Goal: Information Seeking & Learning: Find specific fact

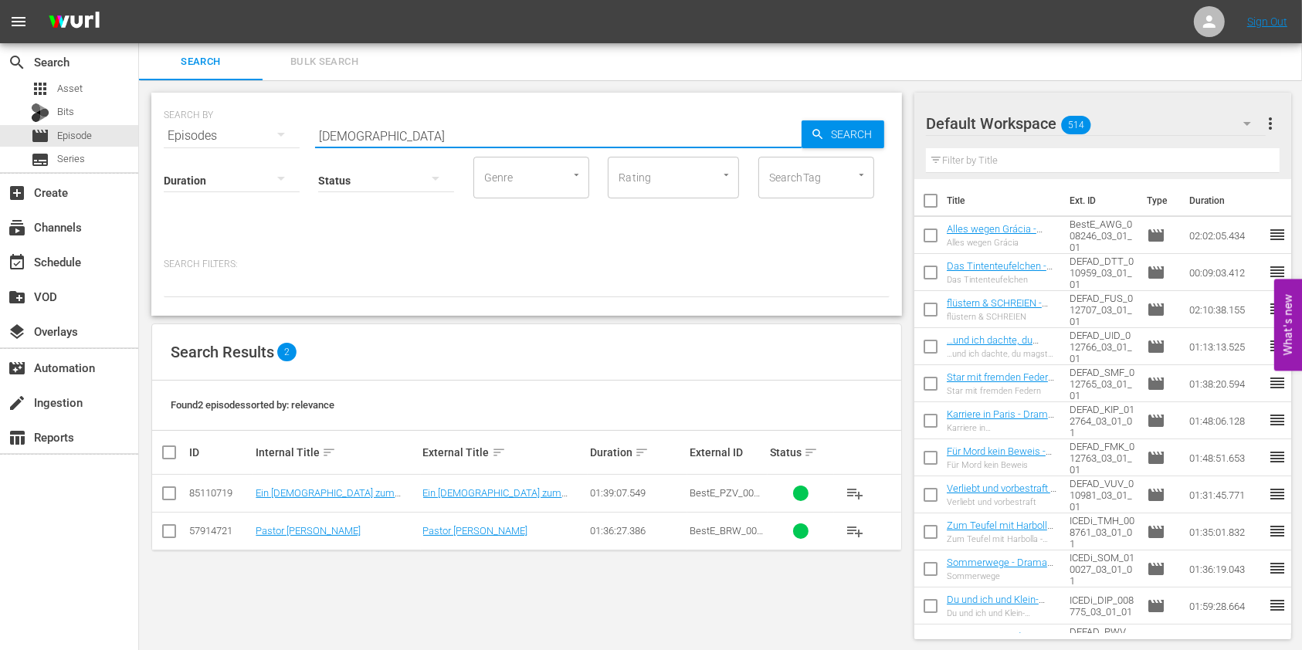
paste input "Versöhnung"
click at [567, 140] on input "[DEMOGRAPHIC_DATA]" at bounding box center [558, 135] width 486 height 37
type input "Versöhnung"
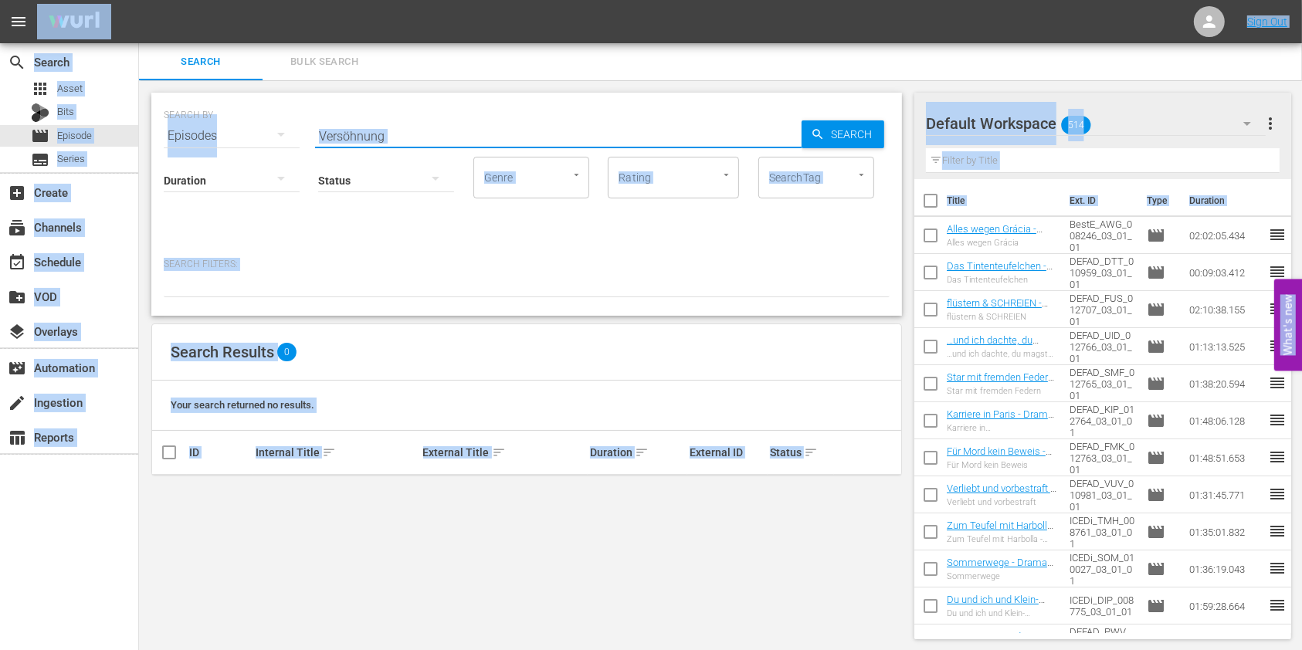
click at [425, 136] on input "Versöhnung" at bounding box center [558, 135] width 486 height 37
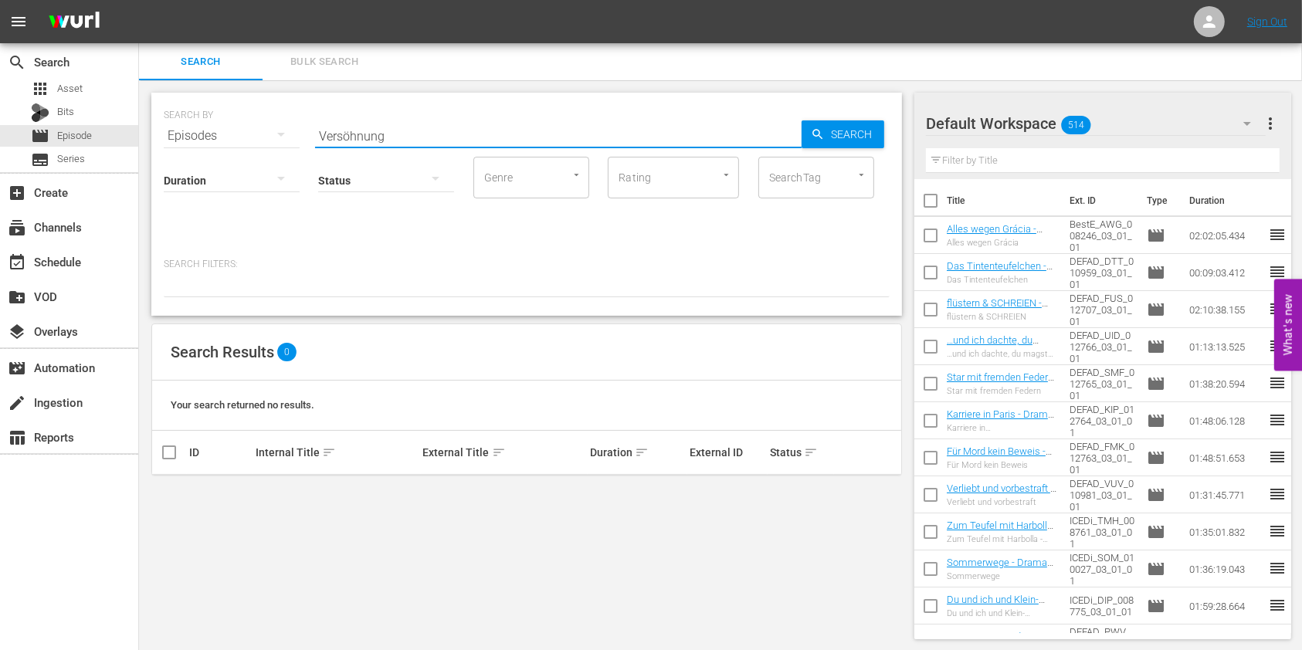
click at [425, 136] on input "Versöhnung" at bounding box center [558, 135] width 486 height 37
paste input "Schrecken ohne Ende"
paste input "text"
click at [370, 130] on input "Schrecken ohne Ende" at bounding box center [558, 135] width 486 height 37
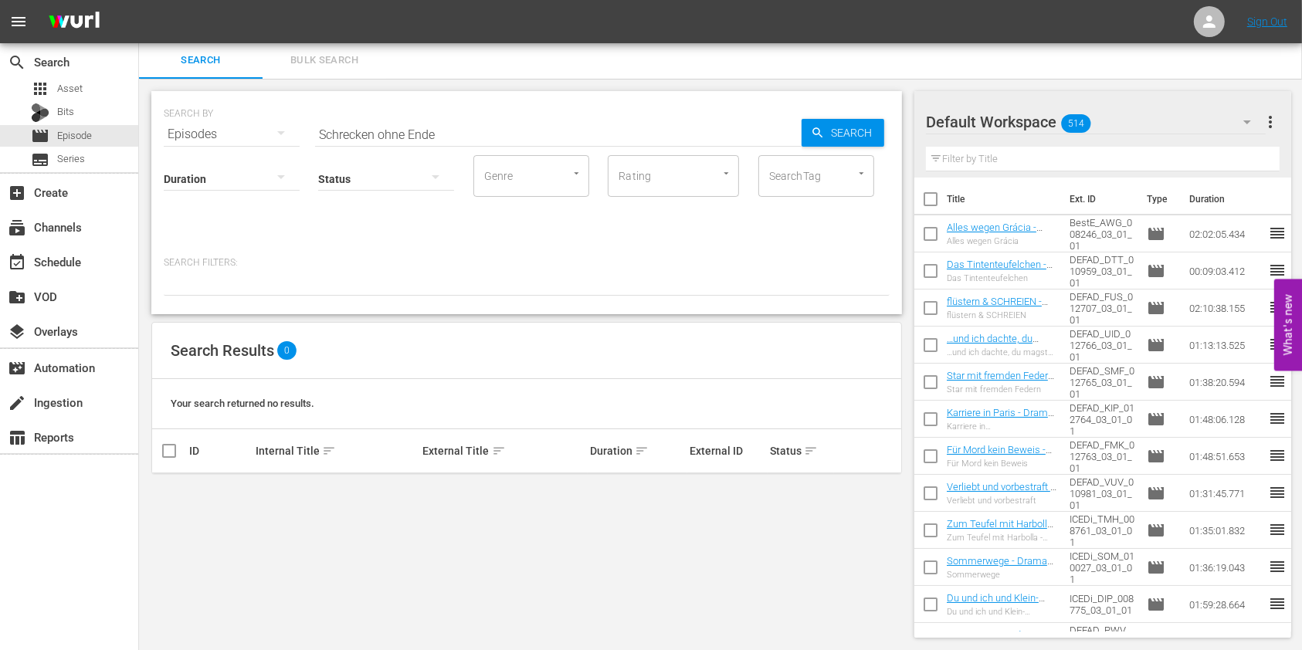
click at [445, 108] on div "SEARCH BY Search By Episodes Search ID, Title, Description, Keywords, or Catego…" at bounding box center [527, 125] width 726 height 56
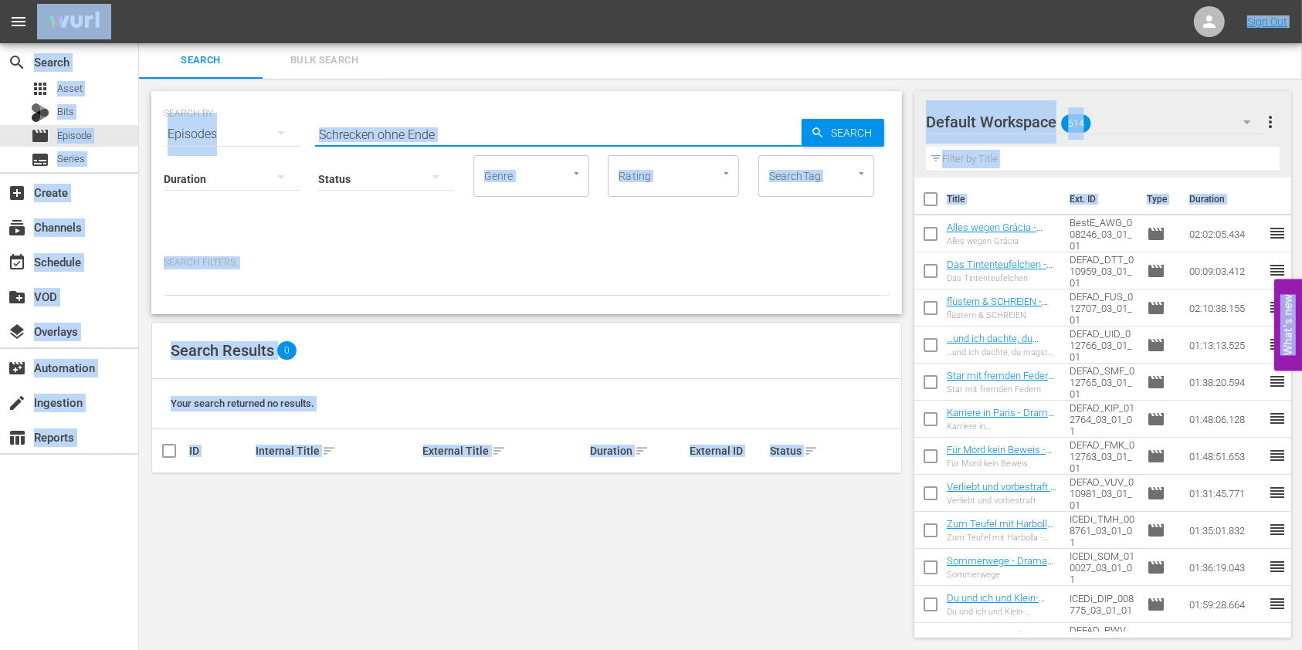
click at [389, 125] on input "Schrecken ohne Ende" at bounding box center [558, 134] width 486 height 37
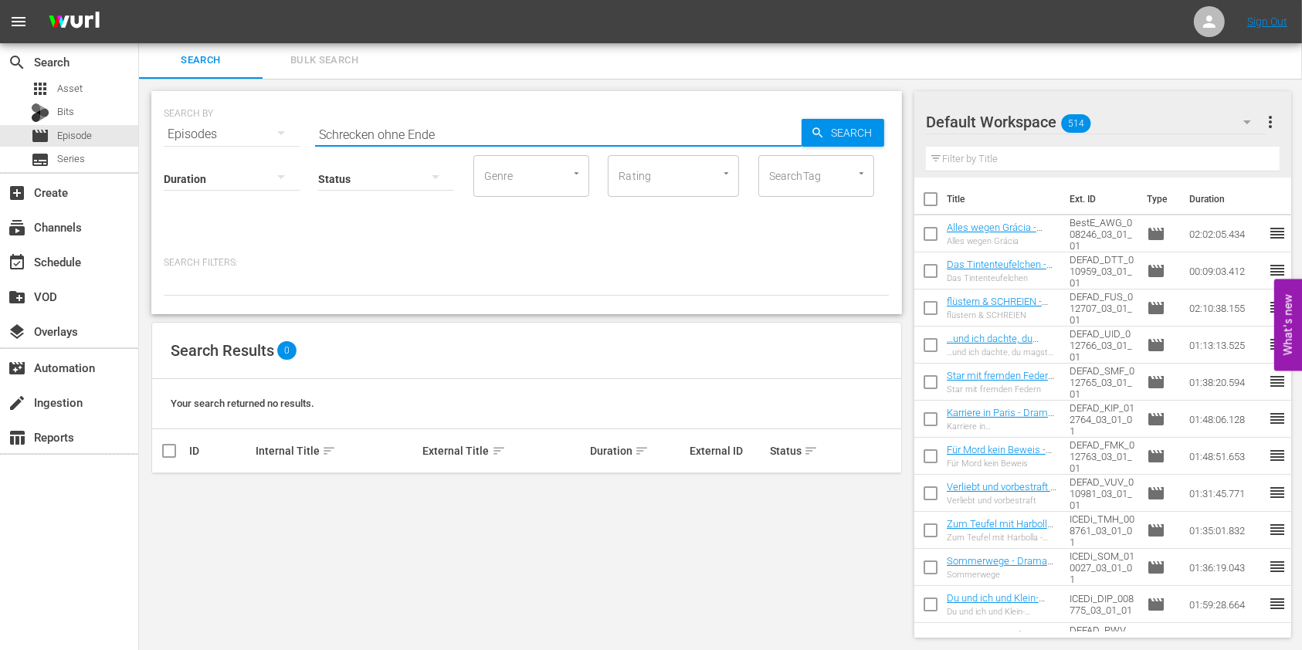
paste input "Land in Sicht?"
type input "Land in Sicht"
drag, startPoint x: 317, startPoint y: 128, endPoint x: 217, endPoint y: 115, distance: 101.2
click at [217, 115] on div "SEARCH BY Search By Episodes Search ID, Title, Description, Keywords, or Catego…" at bounding box center [527, 125] width 726 height 56
click at [74, 93] on span "Asset" at bounding box center [69, 88] width 25 height 15
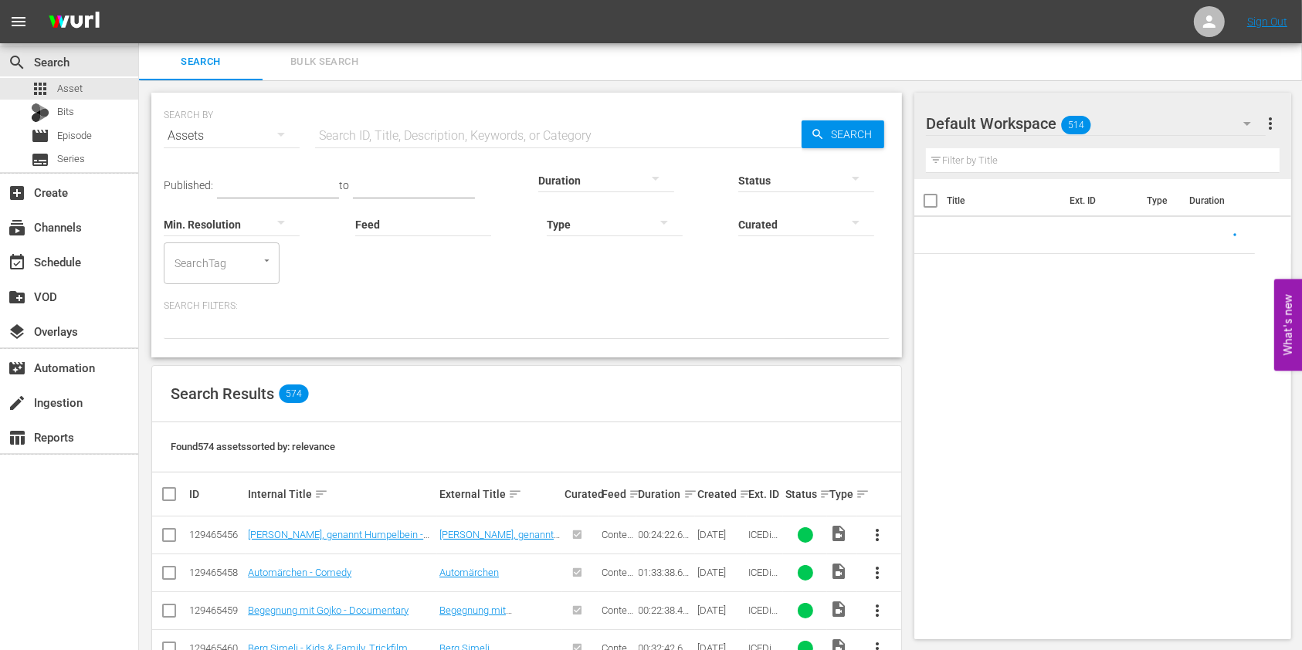
click at [463, 128] on input "text" at bounding box center [558, 135] width 486 height 37
paste input "Land in Sicht?"
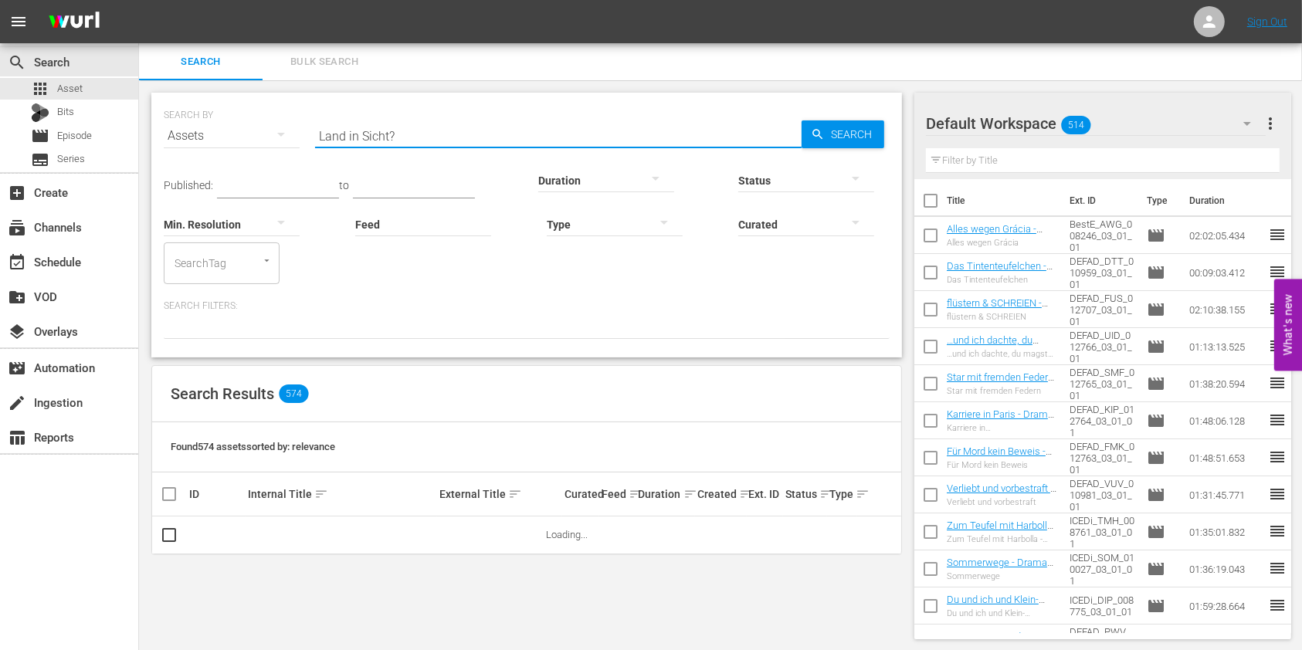
type input "Land in Sicht?"
